Goal: Ask a question

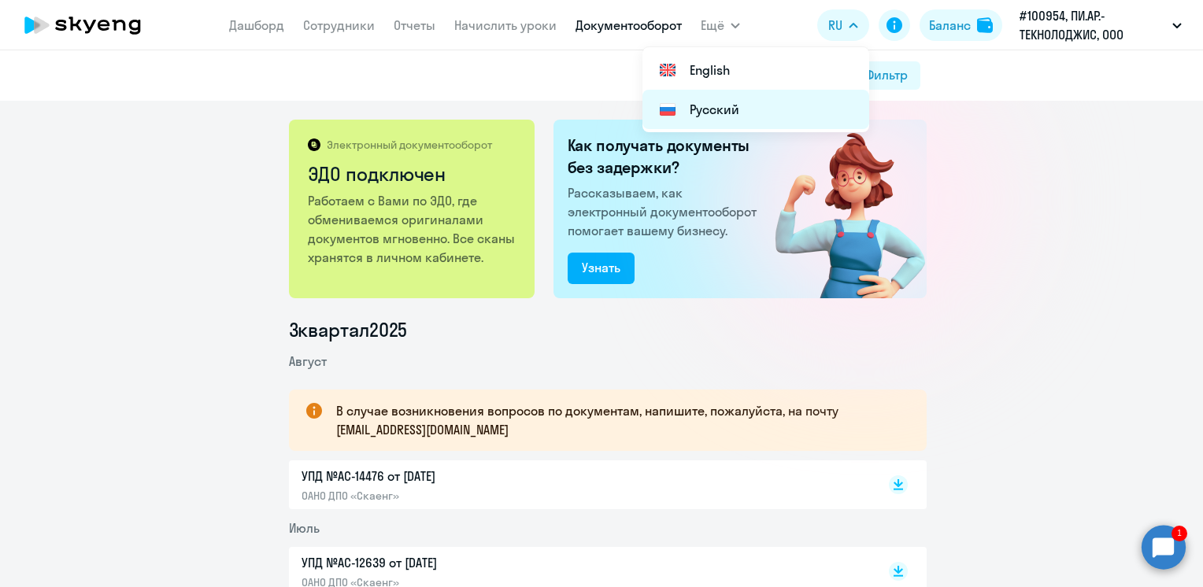
click at [721, 105] on li "Русский" at bounding box center [755, 109] width 227 height 39
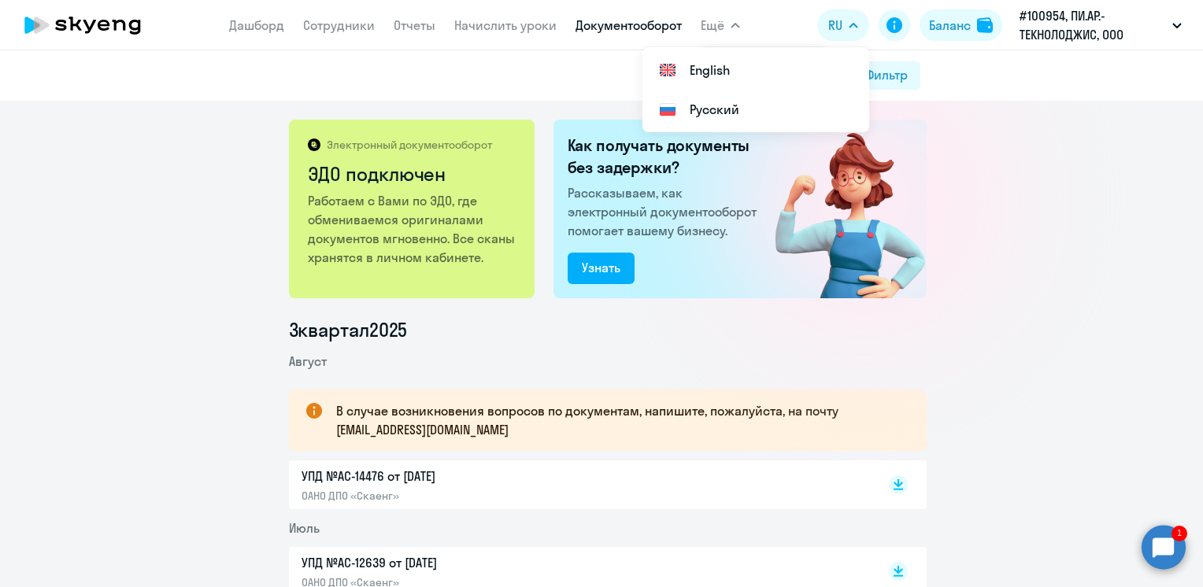
click at [1168, 539] on circle at bounding box center [1163, 547] width 44 height 44
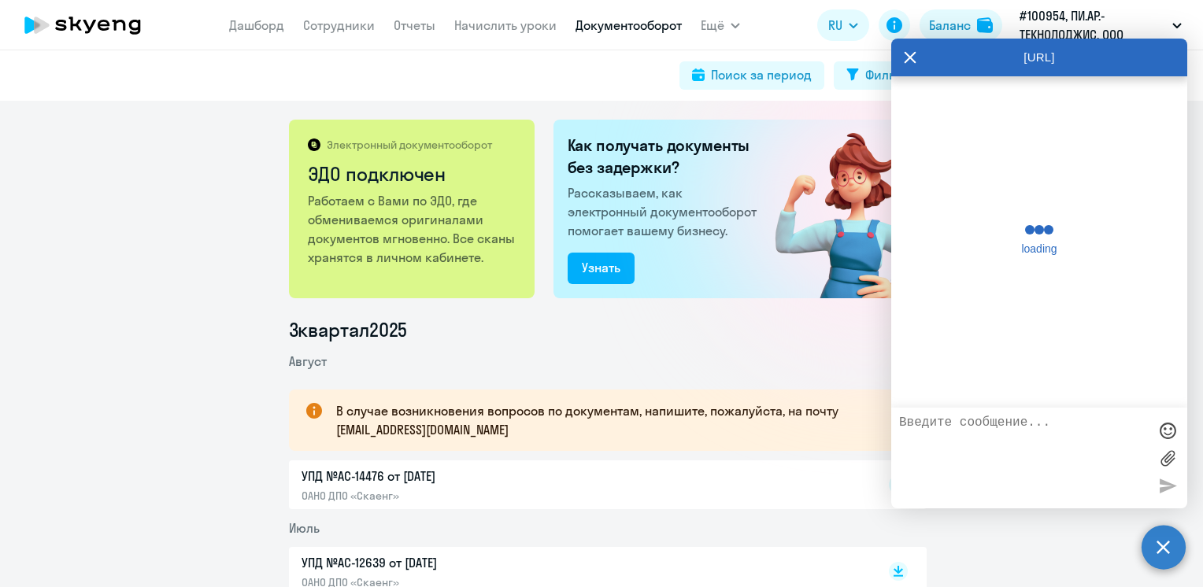
scroll to position [3353, 0]
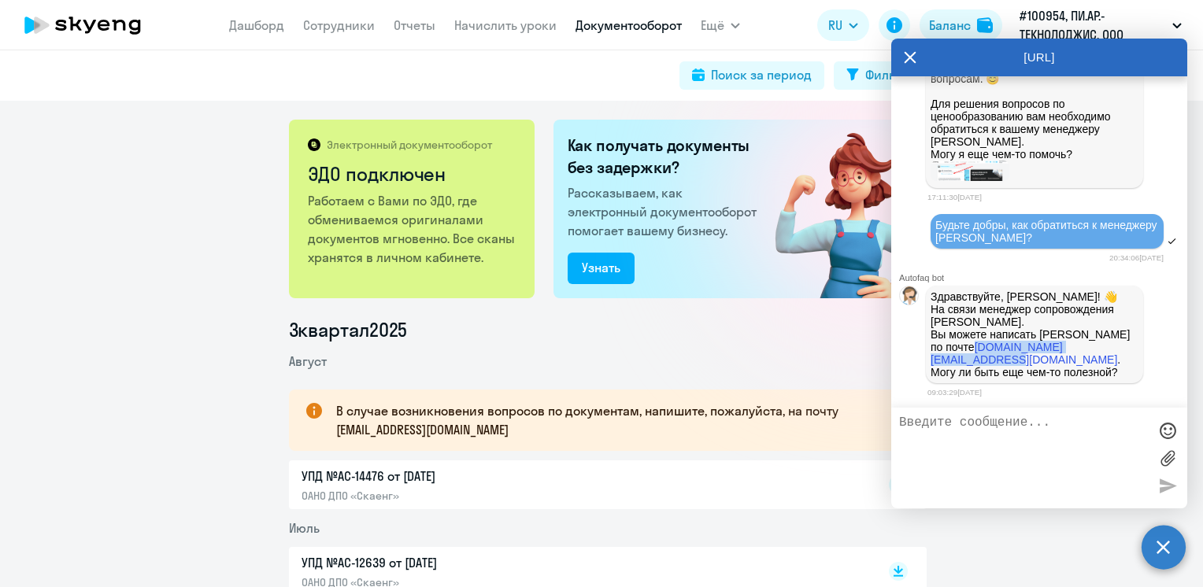
drag, startPoint x: 960, startPoint y: 358, endPoint x: 1105, endPoint y: 355, distance: 144.8
click at [1105, 355] on p "На связи менеджер сопровождения [PERSON_NAME]. Вы можете написать Юлианне по по…" at bounding box center [1034, 341] width 208 height 76
drag, startPoint x: 1105, startPoint y: 355, endPoint x: 1095, endPoint y: 355, distance: 9.4
copy link "[DOMAIN_NAME][EMAIL_ADDRESS][DOMAIN_NAME]"
drag, startPoint x: 106, startPoint y: 415, endPoint x: 107, endPoint y: 401, distance: 13.4
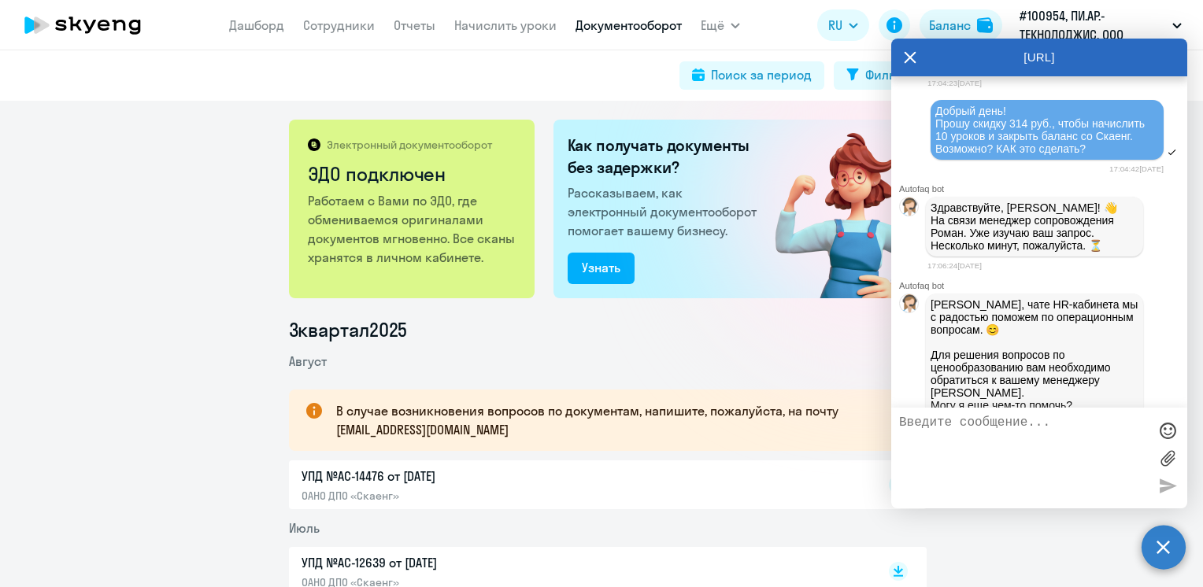
scroll to position [2566, 0]
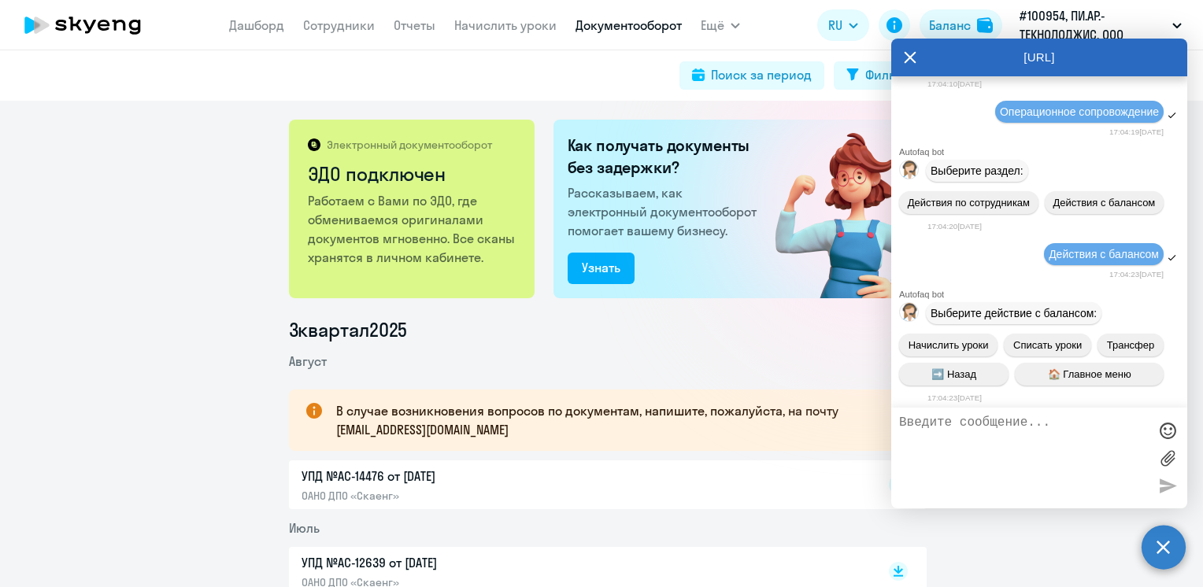
drag, startPoint x: 940, startPoint y: 94, endPoint x: 1094, endPoint y: 139, distance: 160.4
drag, startPoint x: 1094, startPoint y: 139, endPoint x: 1068, endPoint y: 126, distance: 28.9
copy span "обрый день! Прошу скидку 314 руб., чтобы начислить 10 уроков и закрыть баланс с…"
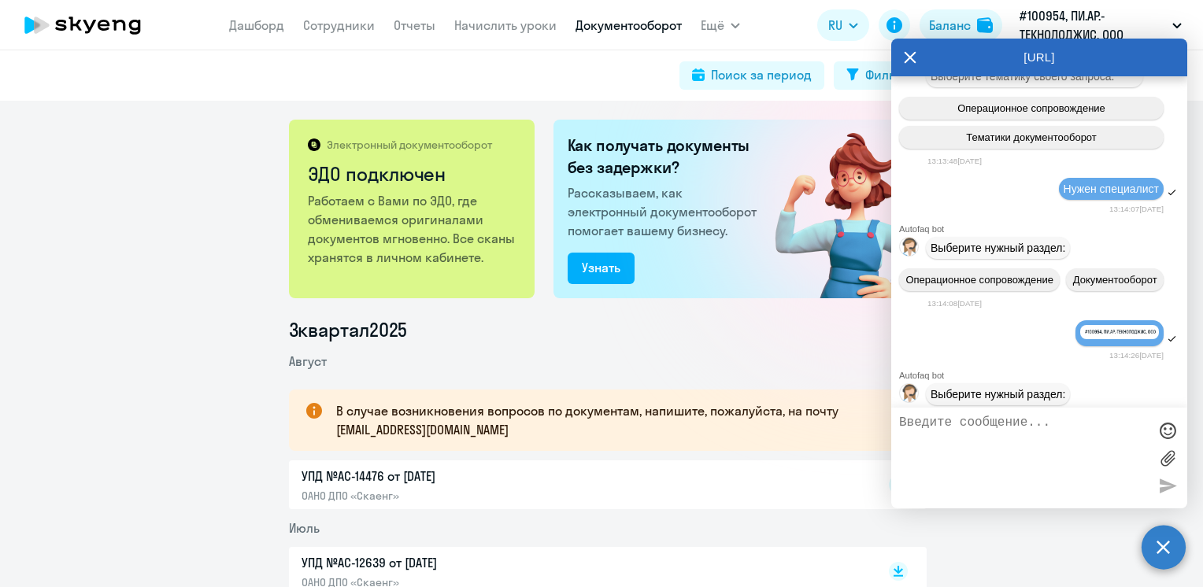
scroll to position [0, 0]
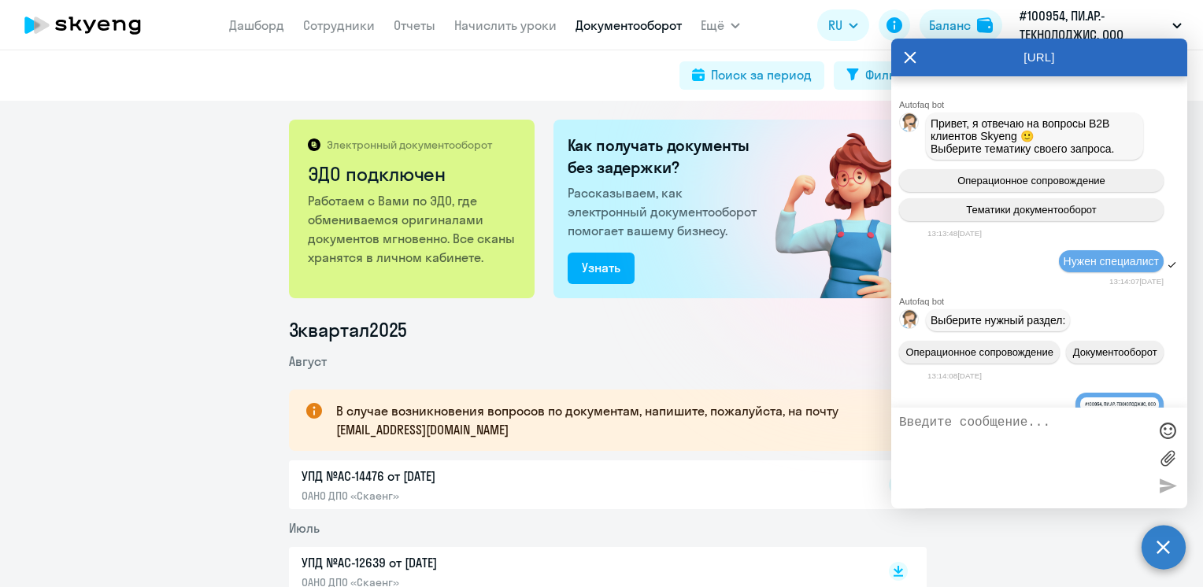
click at [594, 77] on div "Поиск за период Фильтр" at bounding box center [601, 75] width 637 height 28
click at [1120, 64] on div "[URL]" at bounding box center [1039, 58] width 296 height 38
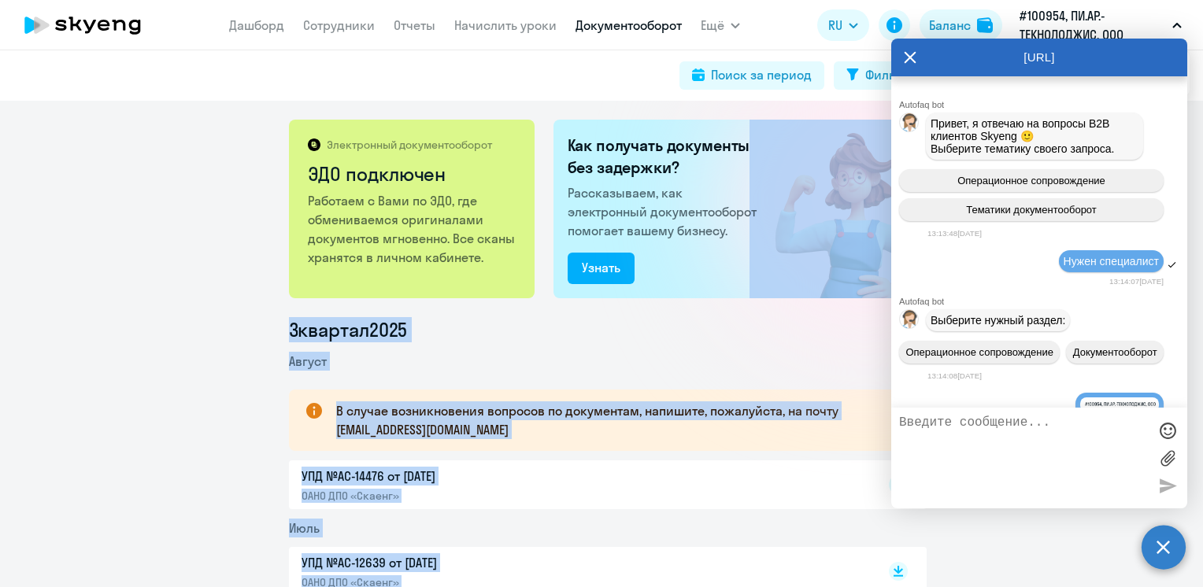
drag, startPoint x: 963, startPoint y: 54, endPoint x: 862, endPoint y: 191, distance: 170.5
click at [862, 191] on body "[PERSON_NAME] Отчеты Начислить уроки Документооборот Ещё Все продукты Дашборд С…" at bounding box center [601, 293] width 1203 height 587
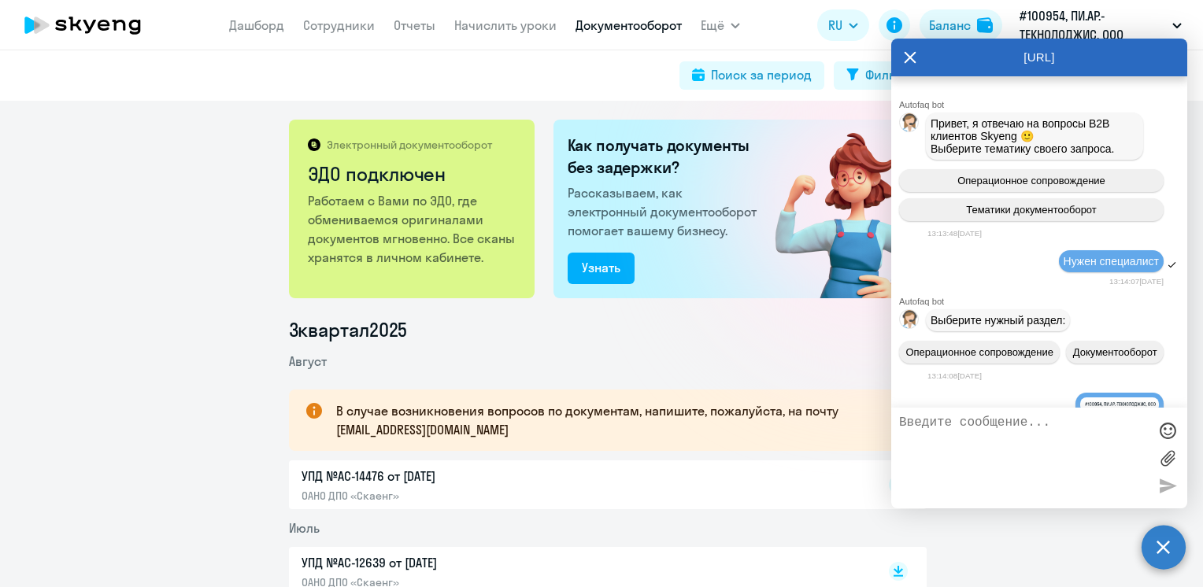
drag, startPoint x: 862, startPoint y: 191, endPoint x: 913, endPoint y: 61, distance: 140.3
click at [913, 61] on icon at bounding box center [910, 58] width 12 height 12
